Goal: Task Accomplishment & Management: Use online tool/utility

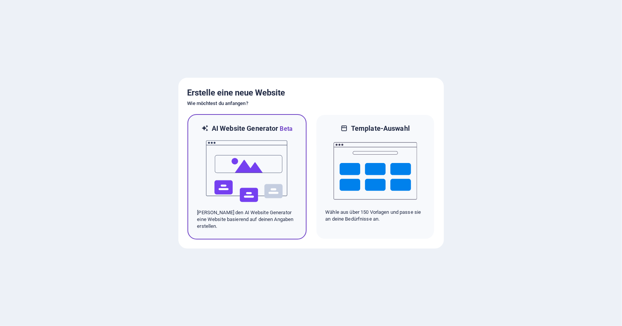
click at [220, 139] on img at bounding box center [246, 171] width 83 height 76
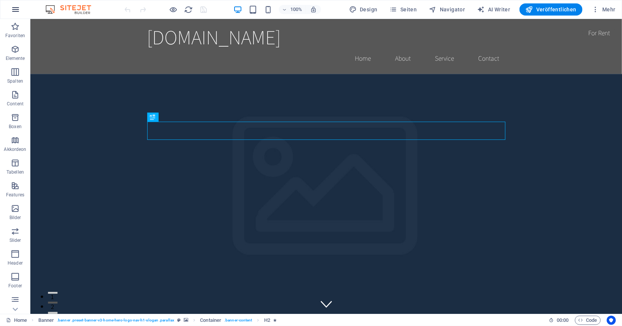
click at [14, 7] on icon "button" at bounding box center [15, 9] width 9 height 9
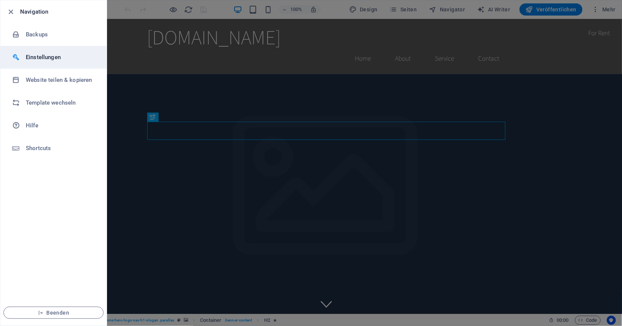
click at [31, 59] on h6 "Einstellungen" at bounding box center [61, 57] width 70 height 9
select select "de"
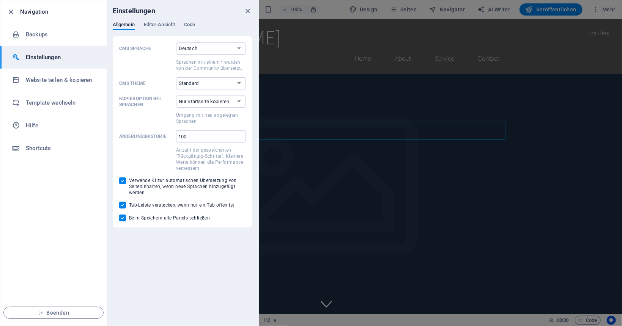
click at [31, 59] on h6 "Einstellungen" at bounding box center [61, 57] width 70 height 9
click at [76, 256] on ul "Navigation Backups Einstellungen Website teilen & kopieren Template wechseln Hi…" at bounding box center [53, 162] width 106 height 325
click at [388, 225] on div at bounding box center [311, 163] width 622 height 326
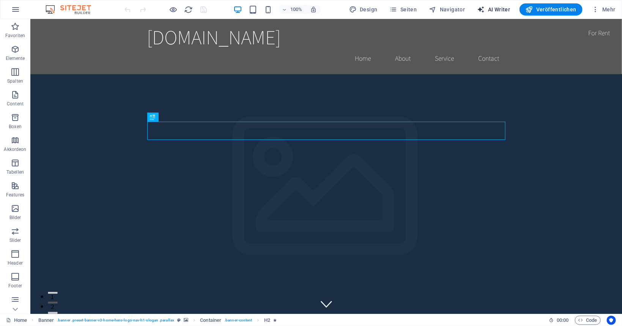
click at [502, 7] on span "AI Writer" at bounding box center [493, 10] width 33 height 8
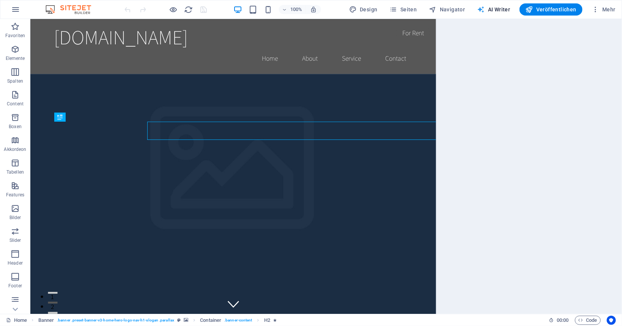
select select "English"
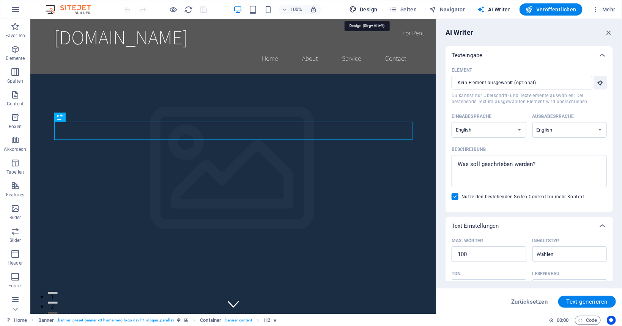
click at [365, 9] on span "Design" at bounding box center [363, 10] width 28 height 8
select select "rem"
select select "200"
select select "px"
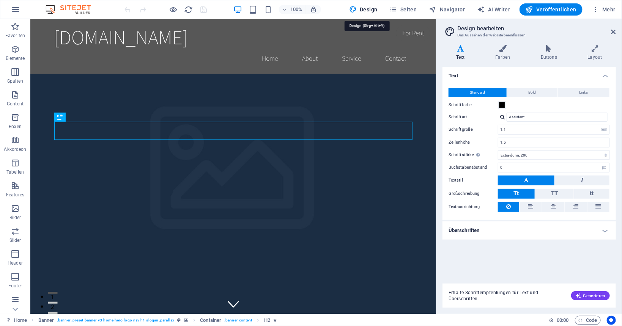
click at [58, 10] on img at bounding box center [72, 9] width 57 height 9
click at [613, 30] on icon at bounding box center [613, 32] width 5 height 6
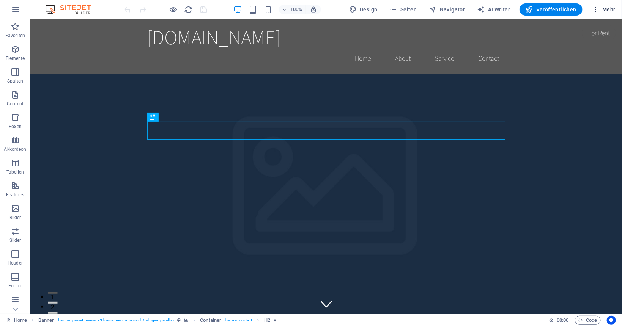
click at [604, 8] on span "Mehr" at bounding box center [603, 10] width 24 height 8
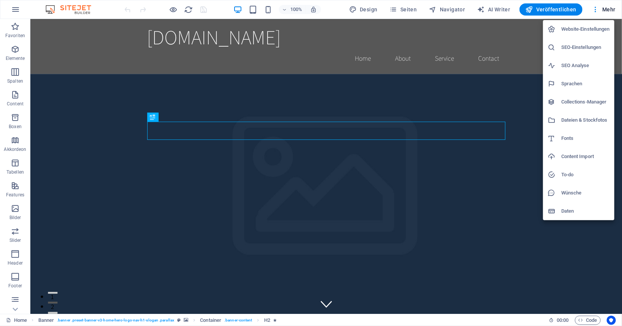
click at [571, 214] on h6 "Daten" at bounding box center [585, 211] width 49 height 9
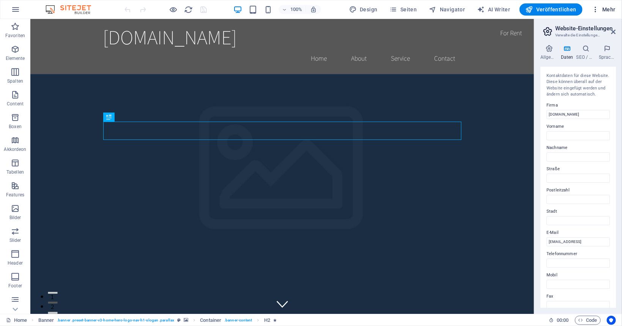
click at [606, 10] on span "Mehr" at bounding box center [603, 10] width 24 height 8
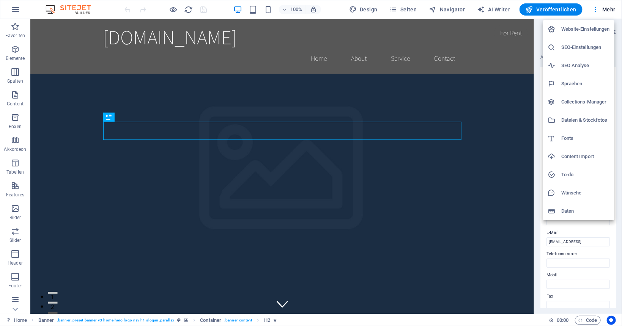
click at [577, 32] on h6 "Website-Einstellungen" at bounding box center [585, 29] width 49 height 9
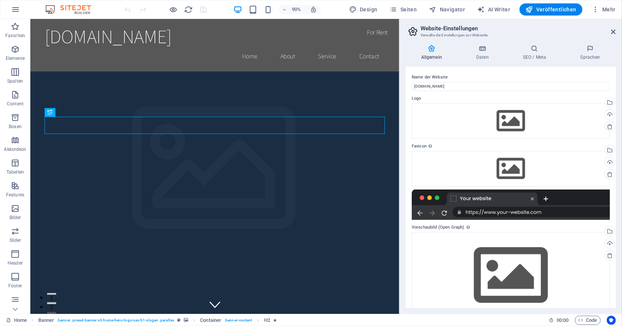
drag, startPoint x: 535, startPoint y: 58, endPoint x: 388, endPoint y: 52, distance: 147.3
click at [398, 71] on div "Home Favoriten Elemente Spalten Content Boxen Akkordeon Tabellen Features Bilde…" at bounding box center [311, 166] width 622 height 295
click at [397, 10] on icon "button" at bounding box center [393, 10] width 8 height 8
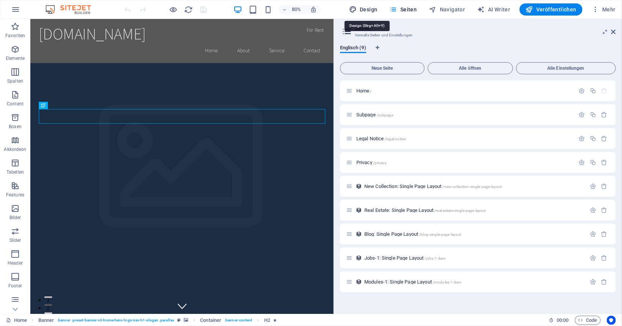
click at [361, 11] on span "Design" at bounding box center [363, 10] width 28 height 8
select select "rem"
select select "200"
select select "px"
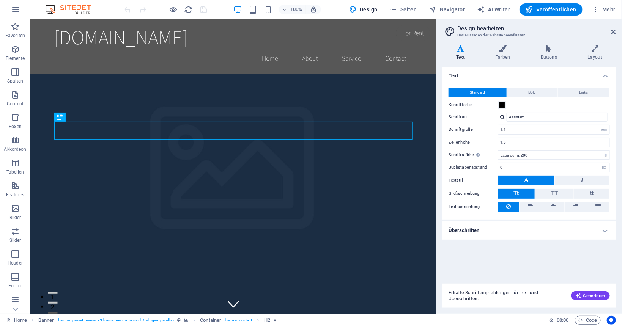
click at [72, 9] on img at bounding box center [72, 9] width 57 height 9
click at [14, 11] on icon "button" at bounding box center [15, 9] width 9 height 9
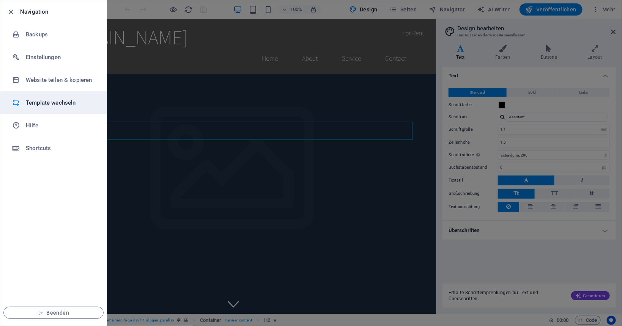
click at [67, 105] on h6 "Template wechseln" at bounding box center [61, 102] width 70 height 9
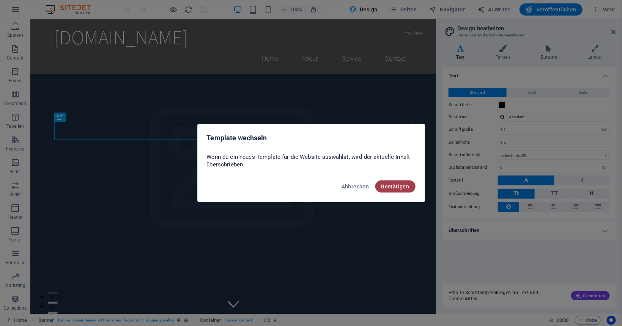
click at [409, 186] on span "Bestätigen" at bounding box center [395, 187] width 28 height 6
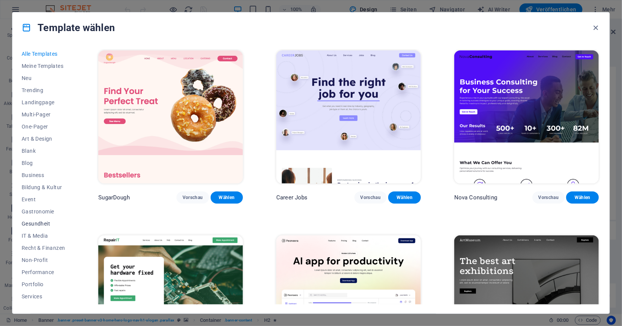
scroll to position [0, 0]
click at [39, 174] on span "Business" at bounding box center [43, 176] width 43 height 6
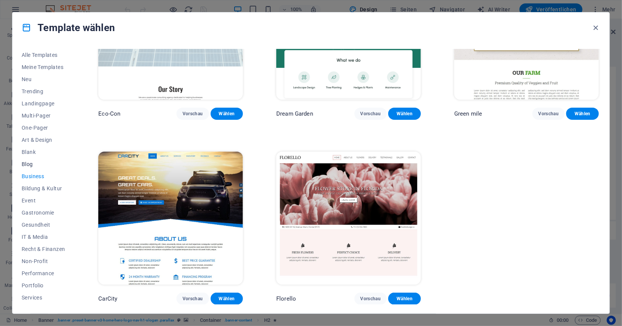
scroll to position [47, 0]
click at [44, 201] on span "Recht & Finanzen" at bounding box center [43, 202] width 43 height 6
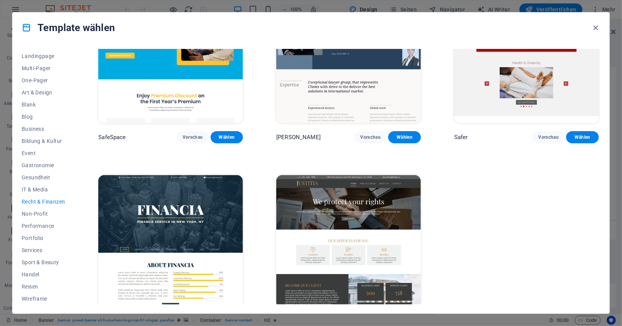
scroll to position [84, 0]
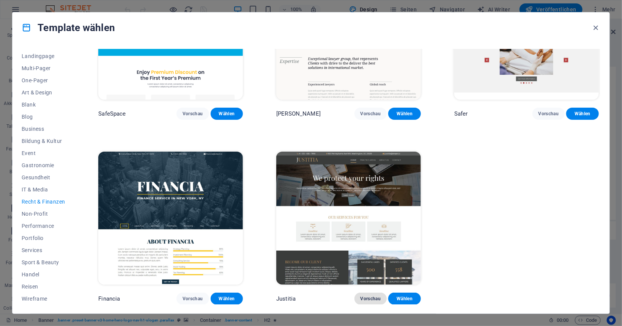
click at [366, 299] on span "Vorschau" at bounding box center [370, 299] width 20 height 6
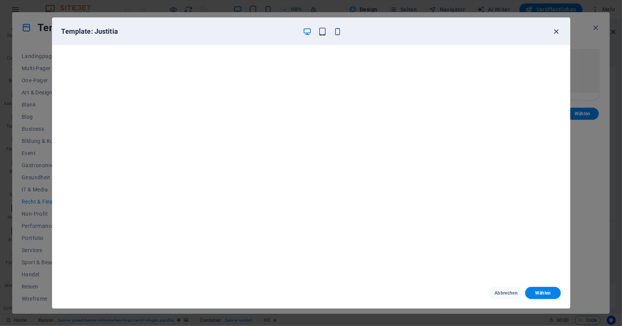
click at [558, 33] on icon "button" at bounding box center [555, 31] width 9 height 9
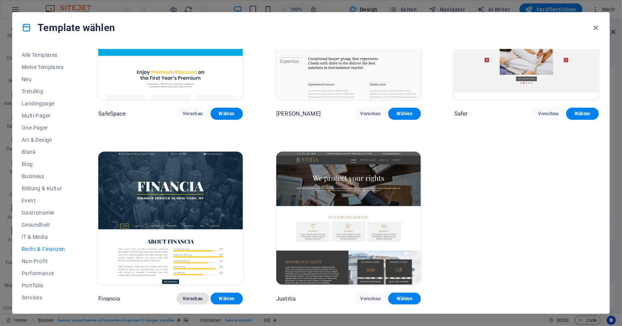
click at [194, 300] on span "Vorschau" at bounding box center [192, 299] width 20 height 6
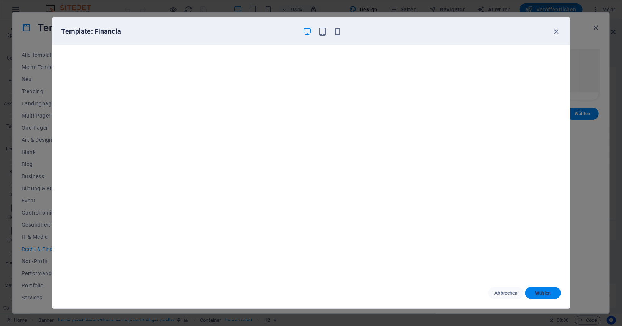
click at [541, 292] on span "Wählen" at bounding box center [542, 293] width 23 height 6
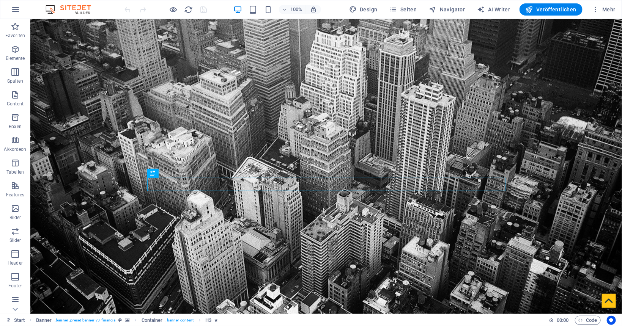
click at [81, 12] on img at bounding box center [72, 9] width 57 height 9
click at [15, 10] on icon "button" at bounding box center [15, 9] width 9 height 9
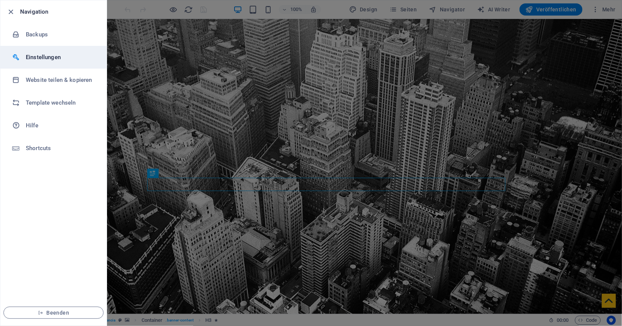
click at [39, 57] on h6 "Einstellungen" at bounding box center [61, 57] width 70 height 9
select select "de"
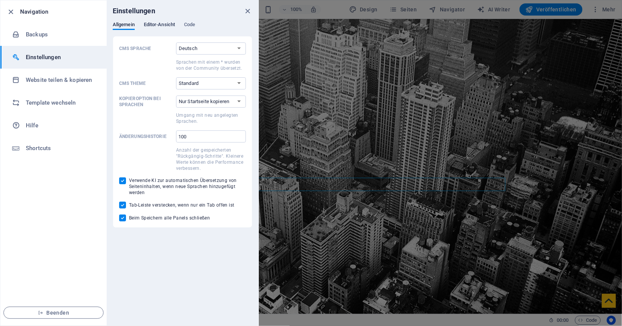
click at [171, 24] on span "Editor-Ansicht" at bounding box center [159, 25] width 31 height 11
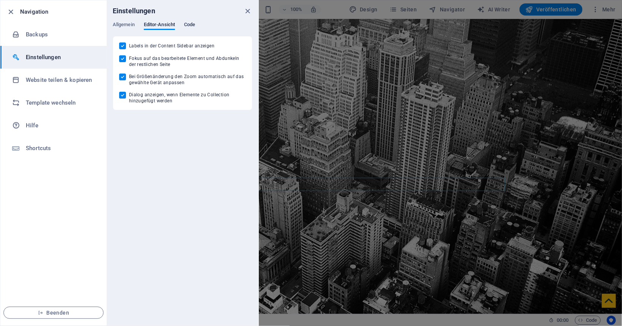
click at [195, 23] on span "Code" at bounding box center [189, 25] width 11 height 11
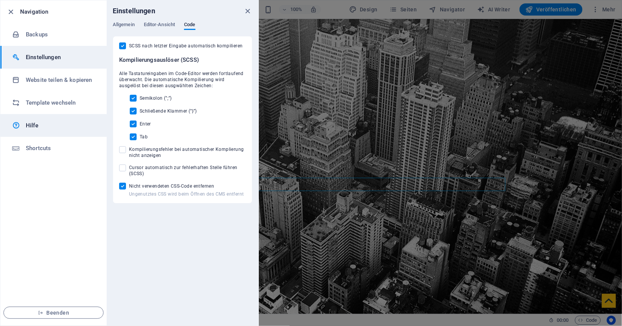
click at [30, 125] on h6 "Hilfe" at bounding box center [61, 125] width 70 height 9
click at [9, 13] on icon "button" at bounding box center [11, 12] width 9 height 9
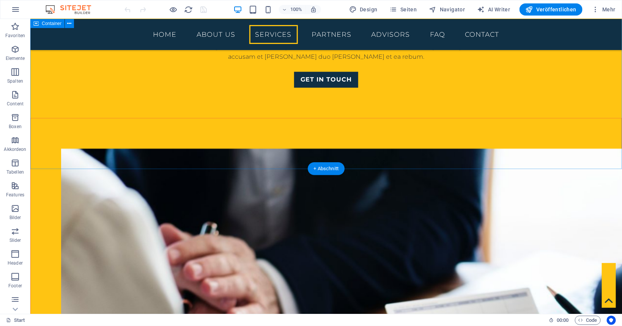
scroll to position [639, 0]
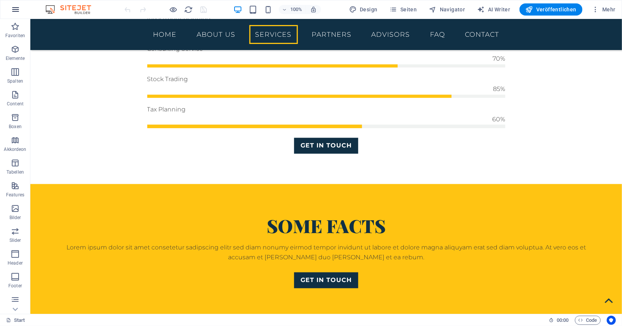
click at [15, 6] on icon "button" at bounding box center [15, 9] width 9 height 9
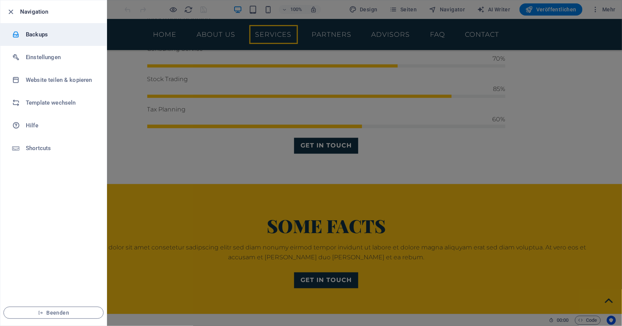
click at [33, 38] on h6 "Backups" at bounding box center [61, 34] width 70 height 9
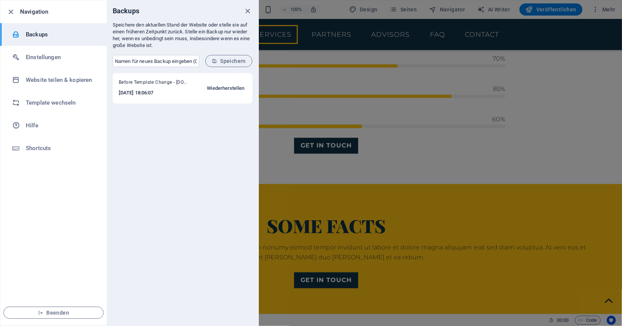
click at [225, 90] on span "Wiederherstellen" at bounding box center [226, 88] width 38 height 9
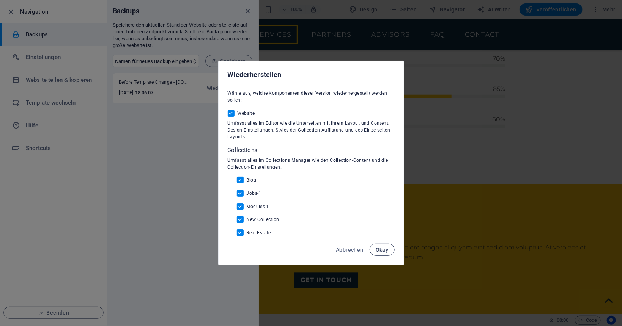
click at [380, 254] on button "Okay" at bounding box center [381, 250] width 25 height 12
checkbox input "false"
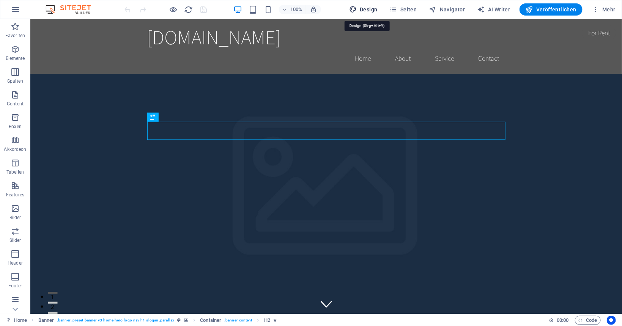
click at [372, 10] on span "Design" at bounding box center [363, 10] width 28 height 8
select select "rem"
select select "200"
select select "px"
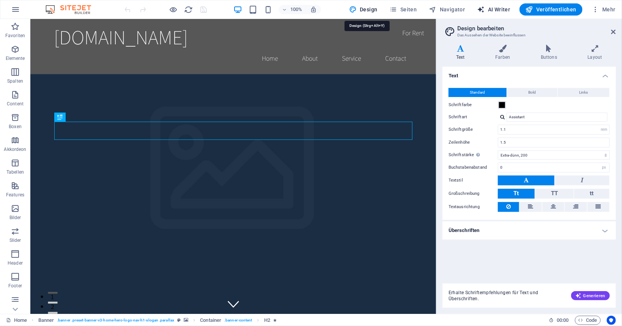
click at [499, 11] on span "AI Writer" at bounding box center [493, 10] width 33 height 8
select select "English"
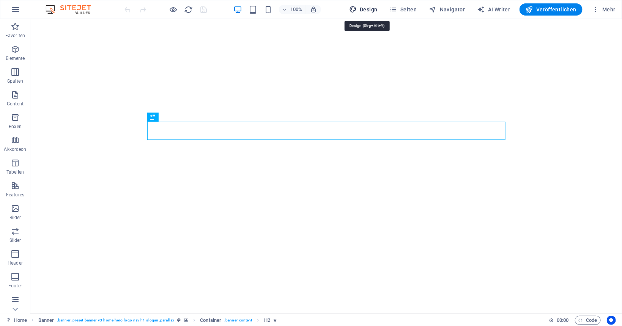
click at [372, 7] on span "Design" at bounding box center [363, 10] width 28 height 8
select select "rem"
select select "200"
select select "px"
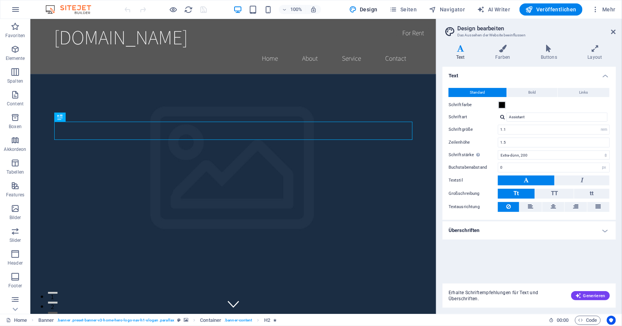
click at [78, 10] on img at bounding box center [72, 9] width 57 height 9
click at [16, 8] on icon "button" at bounding box center [15, 9] width 9 height 9
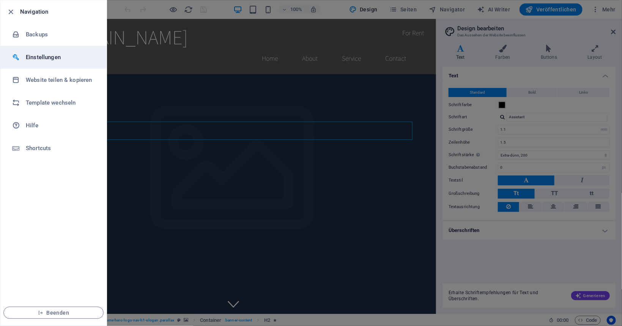
click at [29, 56] on h6 "Einstellungen" at bounding box center [61, 57] width 70 height 9
select select "de"
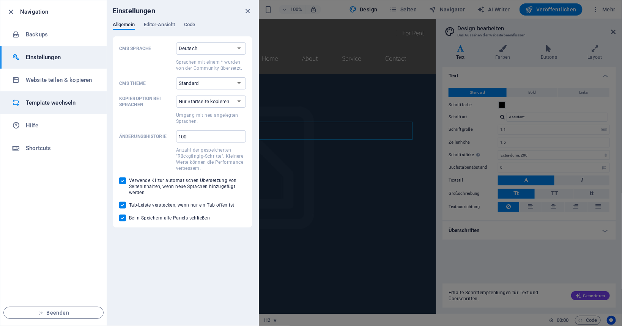
click at [48, 101] on h6 "Template wechseln" at bounding box center [61, 102] width 70 height 9
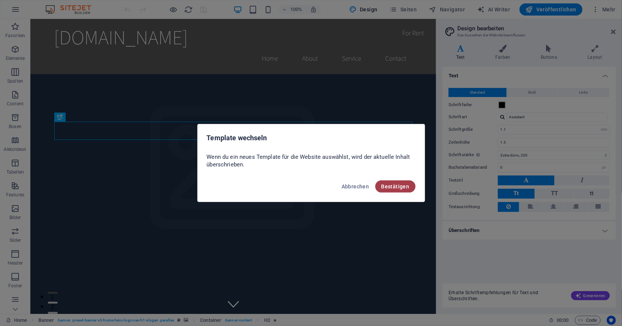
click at [398, 184] on span "Bestätigen" at bounding box center [395, 187] width 28 height 6
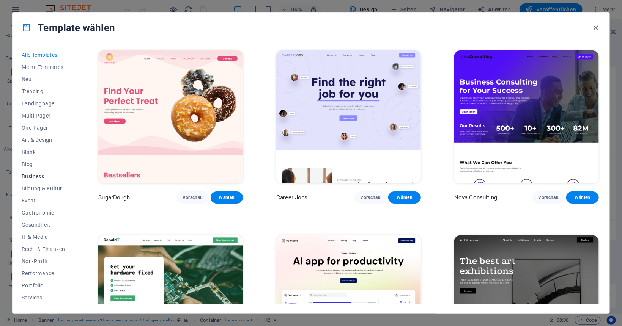
click at [36, 177] on span "Business" at bounding box center [43, 176] width 43 height 6
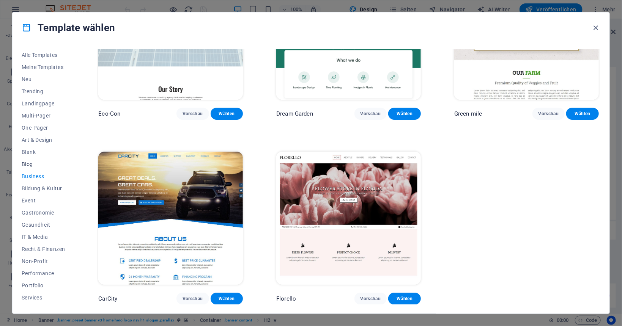
scroll to position [47, 0]
click at [52, 202] on span "Recht & Finanzen" at bounding box center [43, 202] width 43 height 6
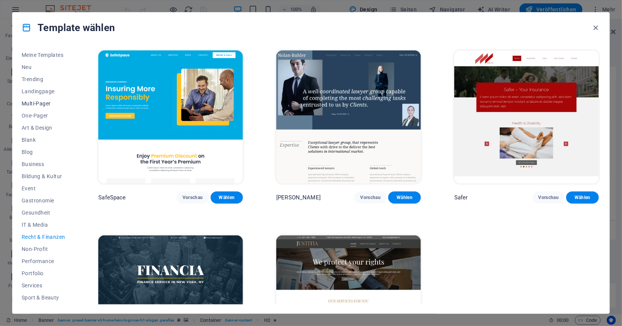
scroll to position [0, 0]
click at [45, 101] on span "Landingpage" at bounding box center [43, 103] width 43 height 6
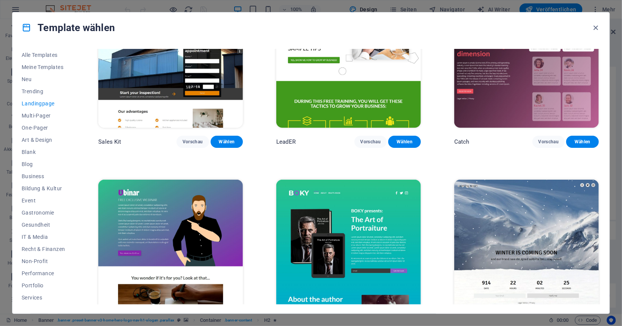
scroll to position [1055, 0]
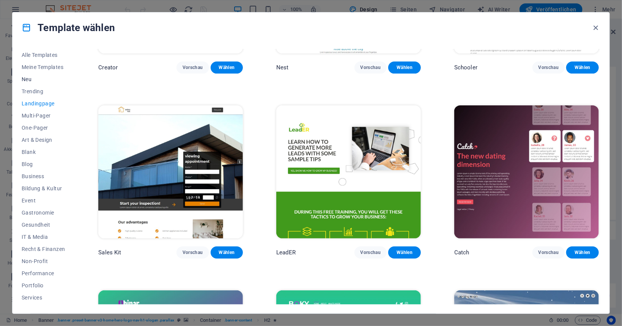
click at [35, 78] on span "Neu" at bounding box center [43, 79] width 43 height 6
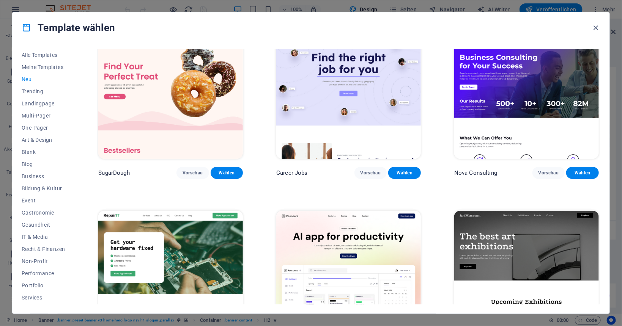
scroll to position [0, 0]
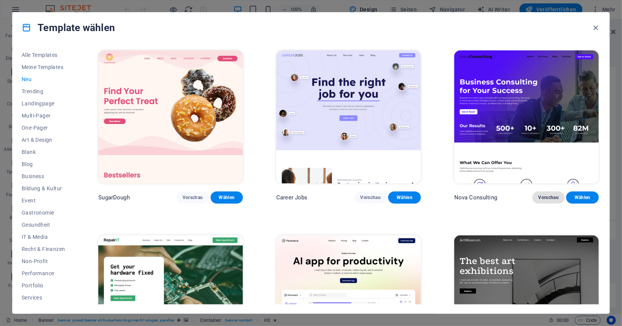
click at [543, 196] on span "Vorschau" at bounding box center [548, 198] width 20 height 6
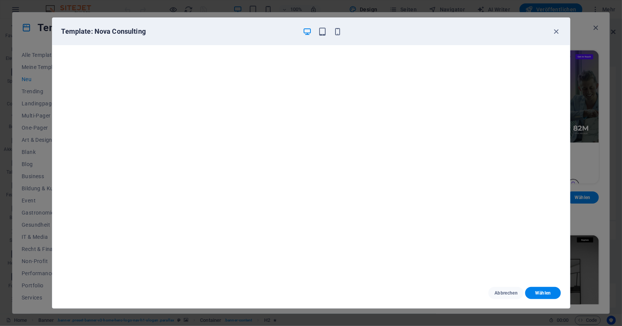
click at [562, 32] on div "Template: Nova Consulting" at bounding box center [310, 31] width 517 height 27
click at [554, 28] on icon "button" at bounding box center [555, 31] width 9 height 9
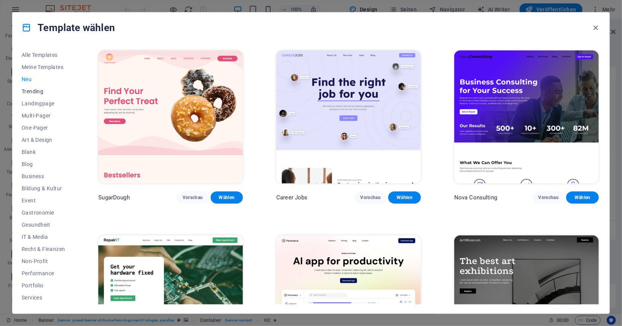
click at [44, 93] on span "Trending" at bounding box center [43, 91] width 43 height 6
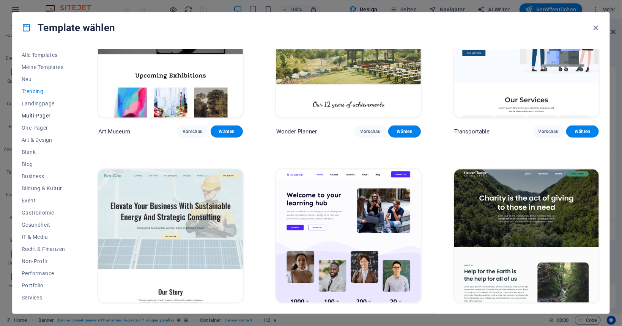
scroll to position [253, 0]
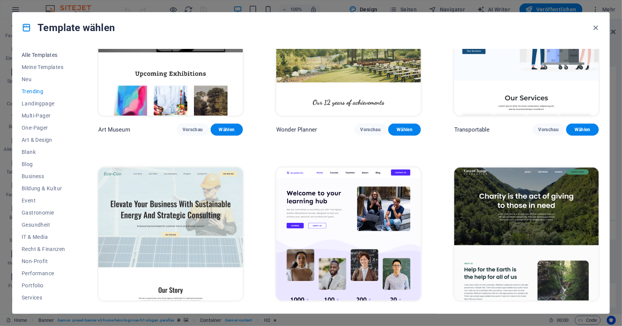
click at [38, 58] on span "Alle Templates" at bounding box center [43, 55] width 43 height 6
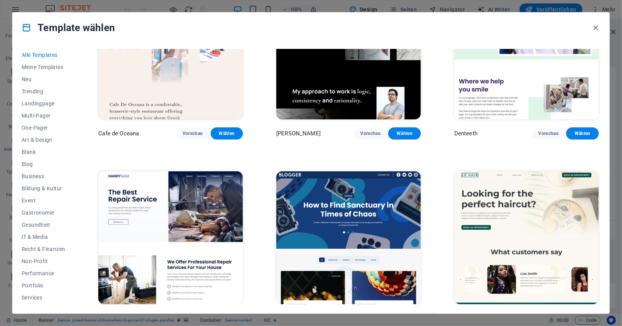
scroll to position [2496, 0]
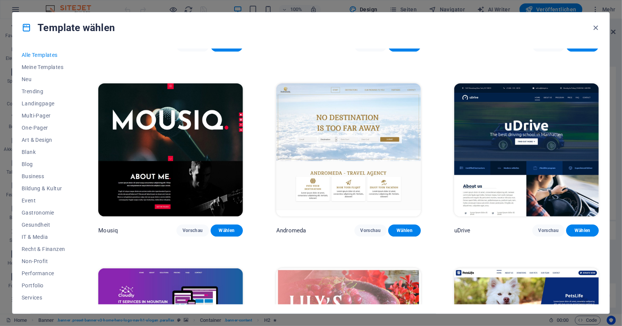
scroll to position [6077, 0]
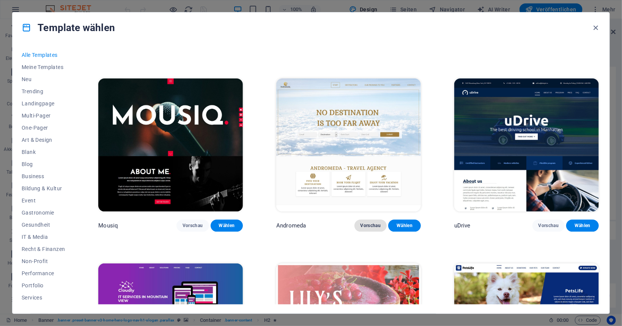
click at [369, 229] on span "Vorschau" at bounding box center [370, 226] width 20 height 6
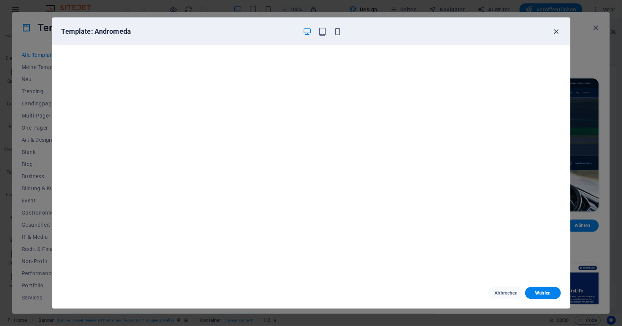
click at [552, 31] on icon "button" at bounding box center [555, 31] width 9 height 9
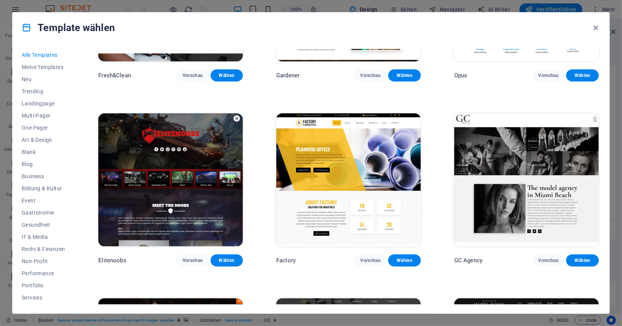
scroll to position [6656, 0]
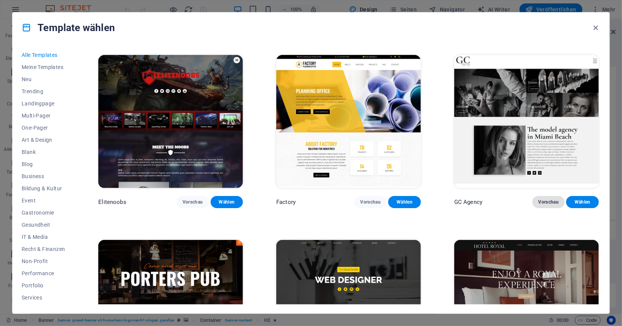
click at [549, 205] on span "Vorschau" at bounding box center [548, 202] width 20 height 6
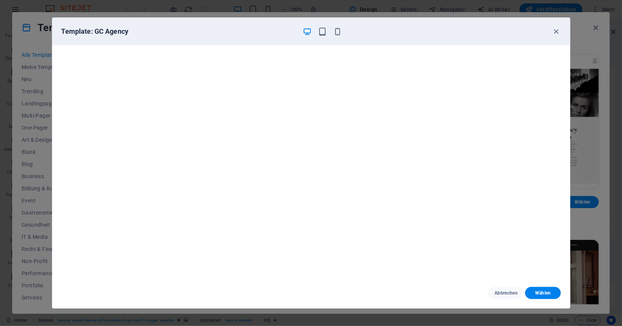
click at [559, 27] on div "Template: GC Agency" at bounding box center [310, 31] width 517 height 27
click at [559, 27] on icon "button" at bounding box center [555, 31] width 9 height 9
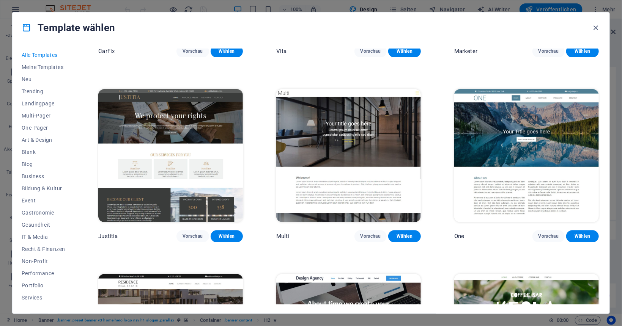
scroll to position [7560, 0]
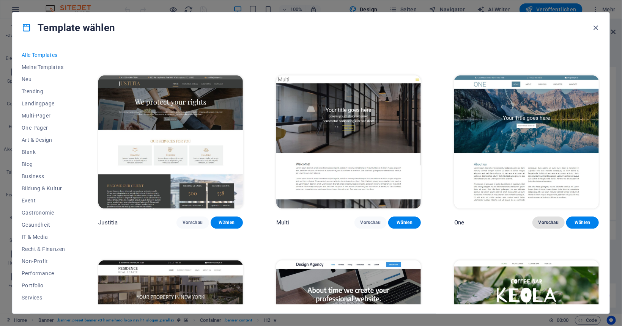
click at [549, 226] on span "Vorschau" at bounding box center [548, 223] width 20 height 6
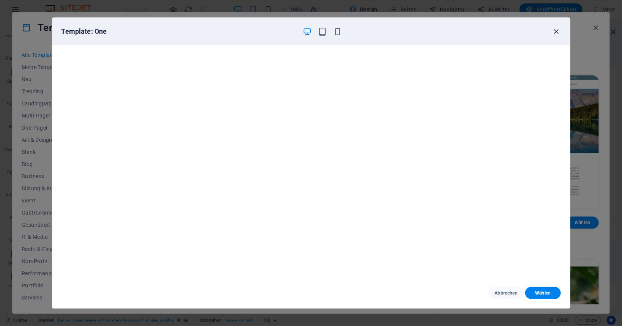
click at [554, 30] on icon "button" at bounding box center [555, 31] width 9 height 9
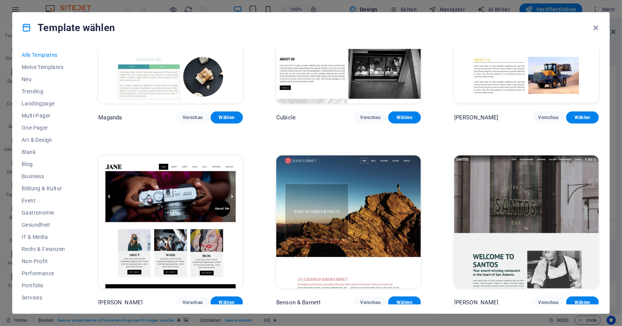
scroll to position [8284, 0]
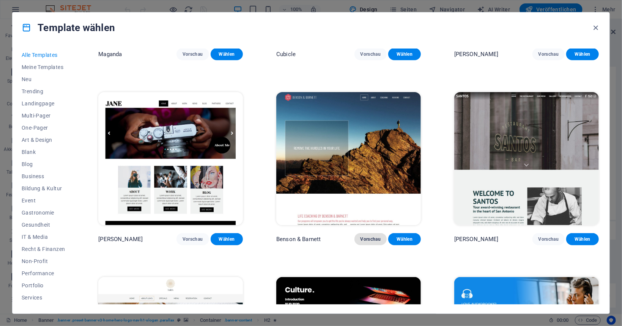
click at [373, 242] on span "Vorschau" at bounding box center [370, 239] width 20 height 6
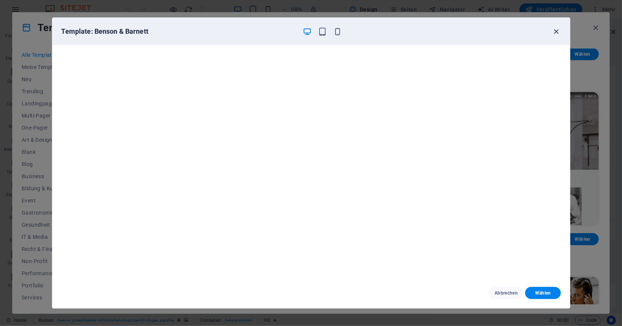
click at [560, 31] on icon "button" at bounding box center [555, 31] width 9 height 9
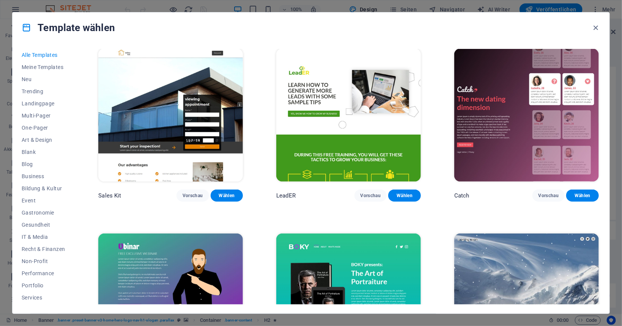
scroll to position [9767, 0]
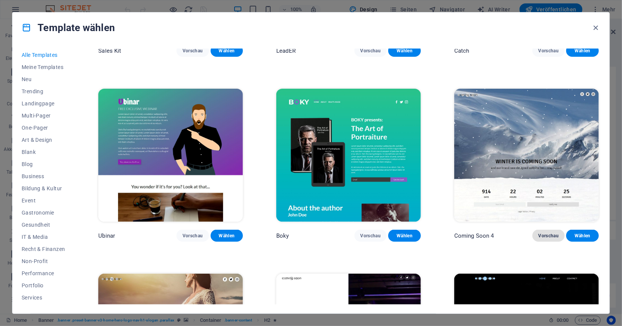
click at [539, 239] on span "Vorschau" at bounding box center [548, 236] width 20 height 6
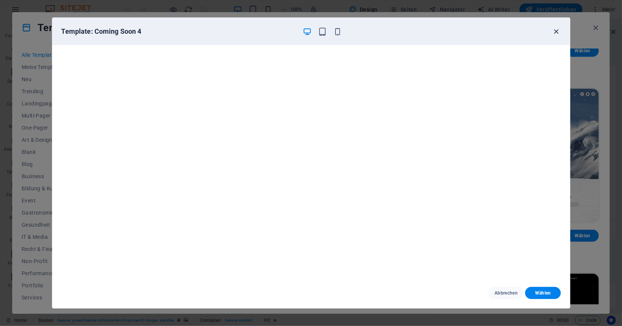
click at [555, 31] on icon "button" at bounding box center [555, 31] width 9 height 9
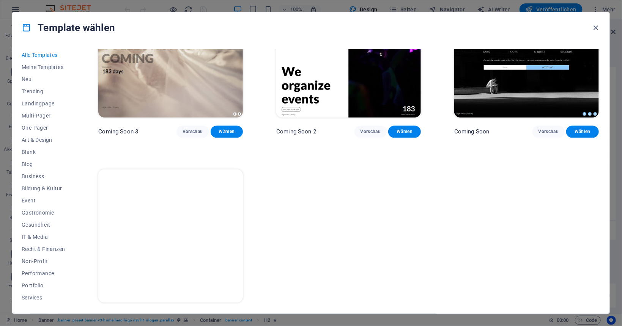
scroll to position [10086, 0]
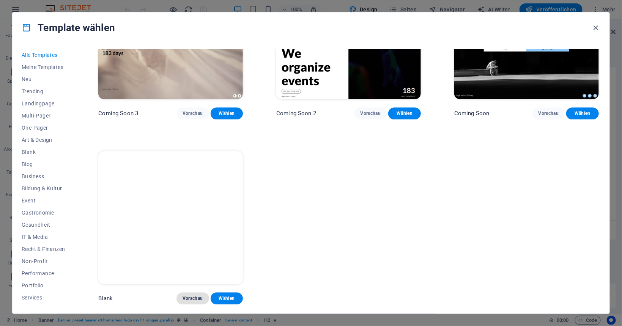
click at [194, 297] on span "Vorschau" at bounding box center [192, 298] width 20 height 6
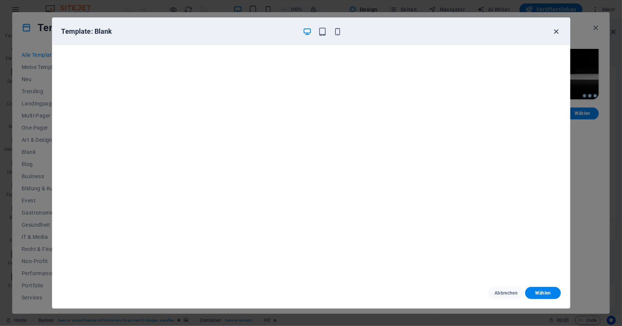
click at [555, 30] on icon "button" at bounding box center [555, 31] width 9 height 9
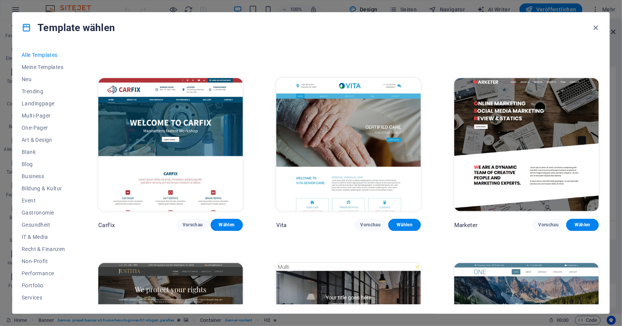
scroll to position [7518, 0]
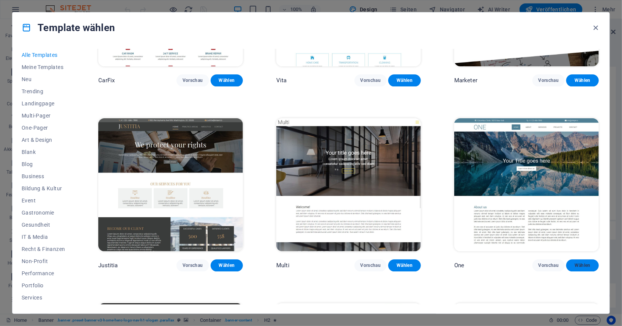
click at [583, 268] on span "Wählen" at bounding box center [582, 265] width 20 height 6
